Goal: Transaction & Acquisition: Obtain resource

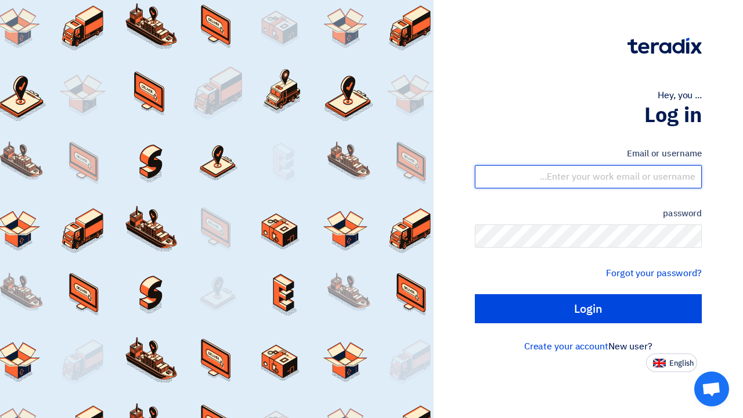
click at [621, 177] on input "text" at bounding box center [588, 176] width 227 height 23
type input "[PERSON_NAME][EMAIL_ADDRESS][DOMAIN_NAME]"
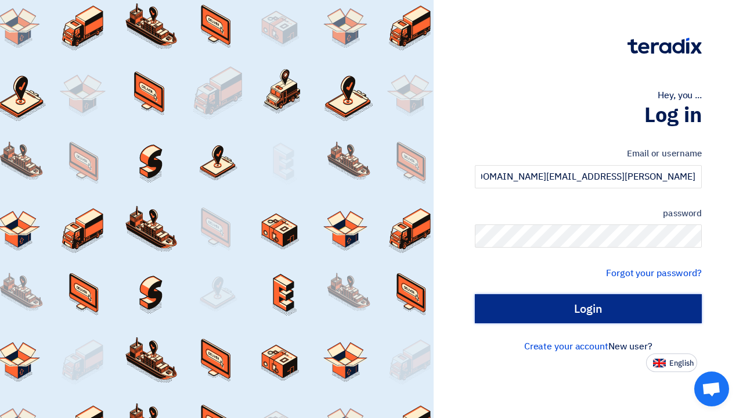
click at [516, 311] on input "Login" at bounding box center [588, 308] width 227 height 29
type input "Sign in"
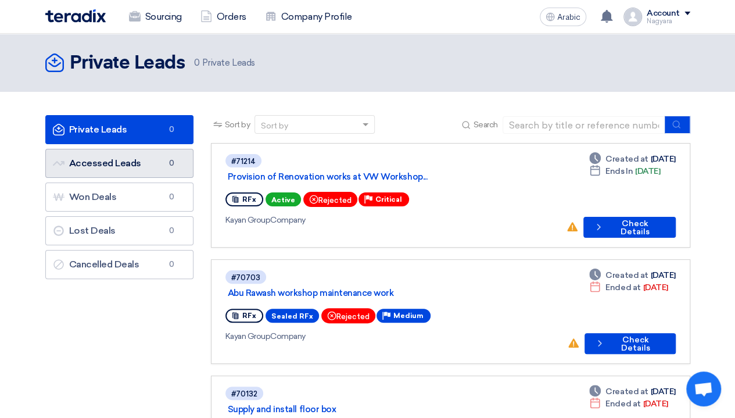
click at [143, 156] on link "Accessed Leads Accessed Leads 0" at bounding box center [119, 163] width 148 height 29
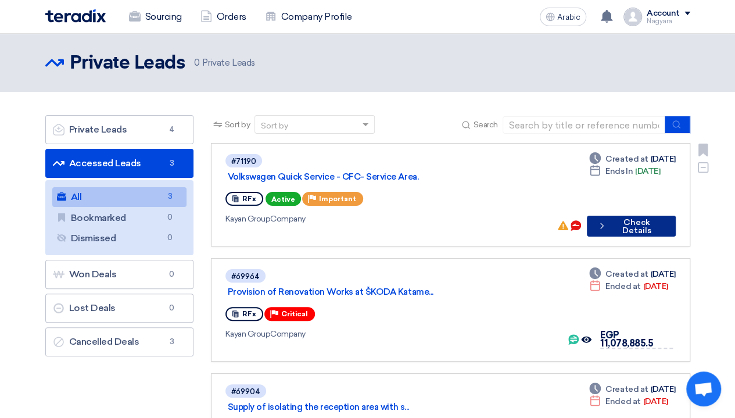
click at [607, 229] on button "Check details Check Details" at bounding box center [631, 225] width 88 height 21
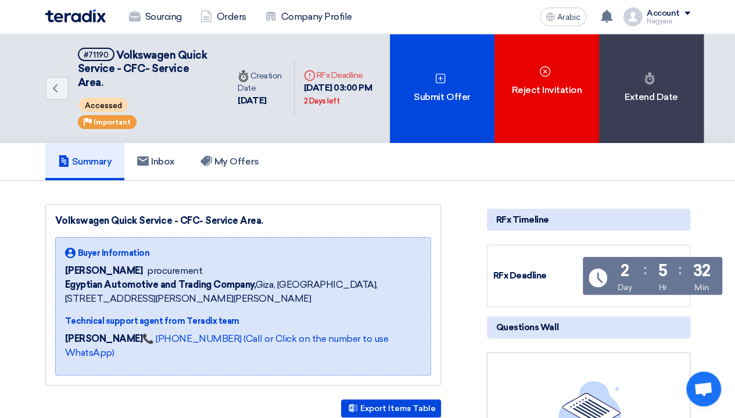
drag, startPoint x: 256, startPoint y: 220, endPoint x: 51, endPoint y: 217, distance: 205.0
click at [51, 217] on div "Volkswagen Quick Service - CFC- Service Area. Buyer Information [PERSON_NAME] p…" at bounding box center [243, 294] width 396 height 181
copy font "Volkswagen Quick Service - CFC- Service Area"
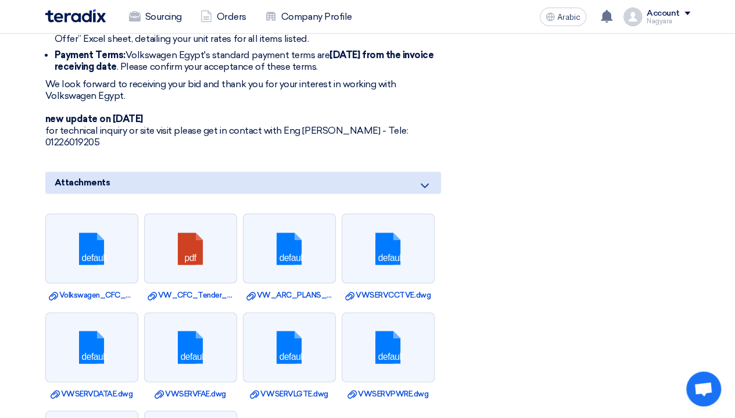
scroll to position [823, 0]
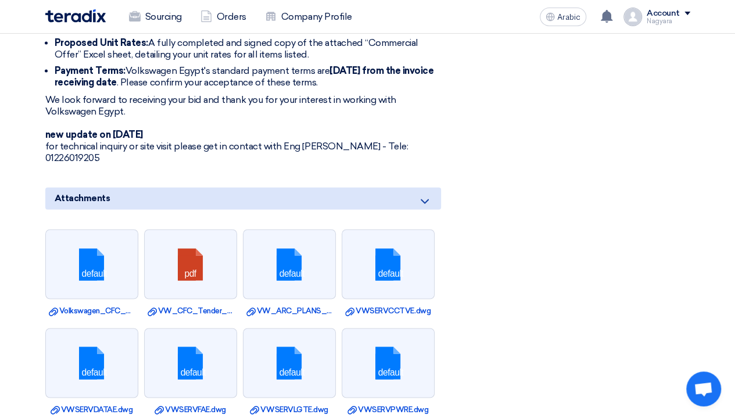
click at [425, 194] on icon at bounding box center [425, 201] width 14 height 14
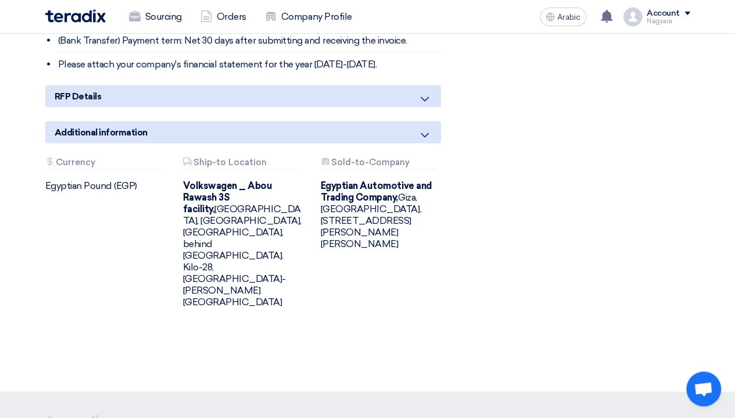
scroll to position [1184, 0]
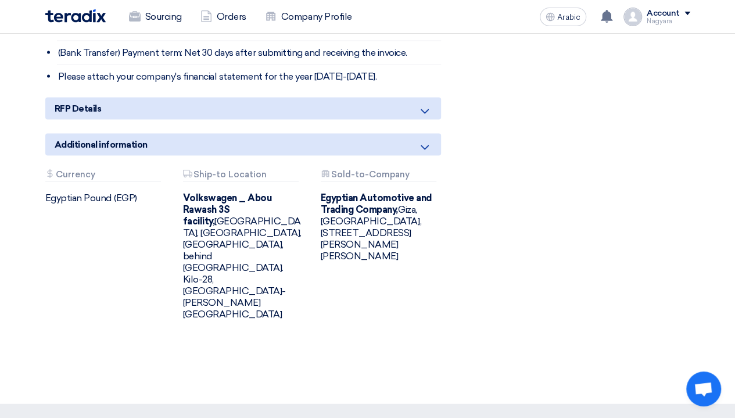
click at [434, 98] on div "RFP Details" at bounding box center [243, 109] width 396 height 22
click at [425, 105] on icon at bounding box center [425, 112] width 14 height 14
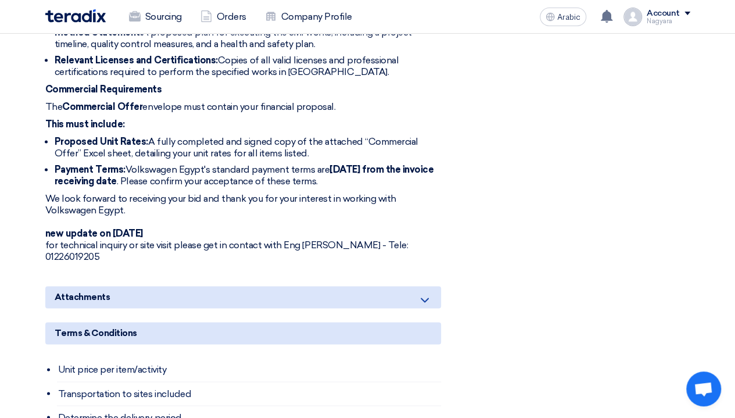
scroll to position [721, 0]
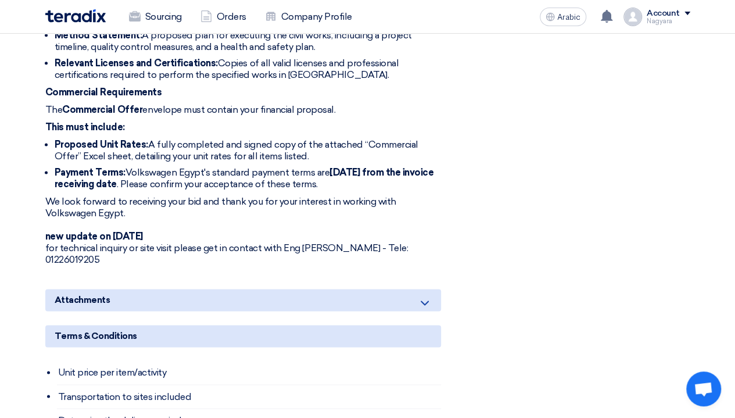
click at [426, 300] on use at bounding box center [424, 302] width 8 height 5
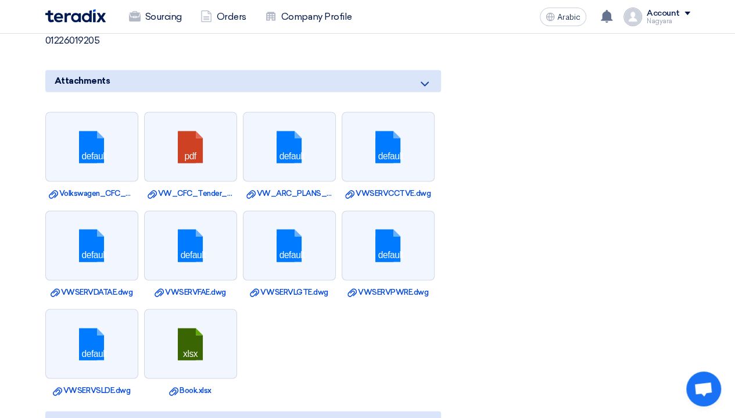
scroll to position [945, 0]
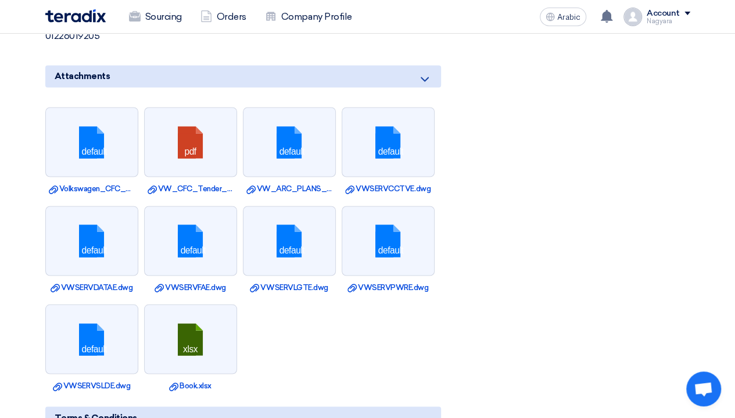
drag, startPoint x: 94, startPoint y: 78, endPoint x: 374, endPoint y: 308, distance: 362.7
click at [374, 308] on ul "default Download file Volkswagen_CFC_Mech_service_area.dwg pdf Download file VW…" at bounding box center [243, 249] width 396 height 296
click at [51, 185] on icon "Download file" at bounding box center [53, 189] width 9 height 9
click at [171, 184] on font "VW_CFC_Tender_drawings.pdf" at bounding box center [214, 188] width 113 height 9
click at [283, 184] on font "VW_ARC_PLANS_.dwg" at bounding box center [300, 188] width 87 height 9
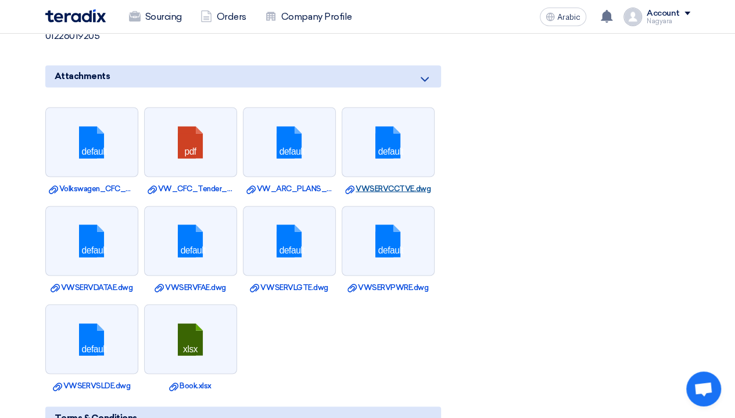
click at [394, 184] on font "VWSERVCCTVE.dwg" at bounding box center [392, 188] width 75 height 9
click at [84, 282] on font "VWSERVDATAE.dwg" at bounding box center [97, 286] width 72 height 9
click at [192, 282] on font "VWSERVFAE.dwg" at bounding box center [195, 286] width 61 height 9
click at [299, 282] on font "VWSERVLGTE.dwg" at bounding box center [293, 286] width 67 height 9
click at [371, 282] on font "VWSERVPWRE.dwg" at bounding box center [393, 286] width 70 height 9
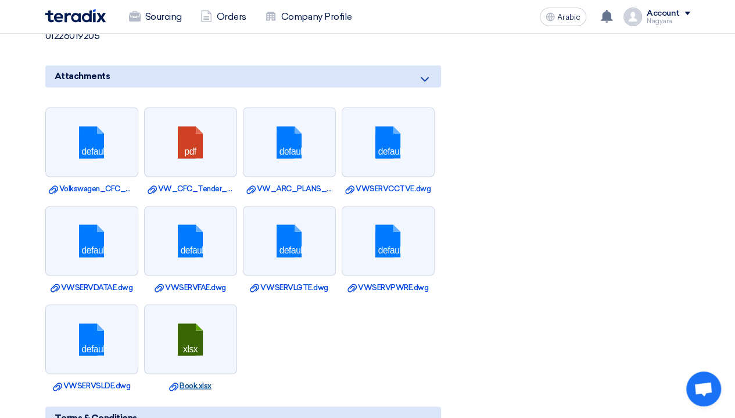
click at [193, 380] on font "Book.xlsx" at bounding box center [195, 384] width 32 height 9
click at [103, 380] on font "VWSERVSLDE.dwg" at bounding box center [96, 384] width 67 height 9
